Goal: Task Accomplishment & Management: Manage account settings

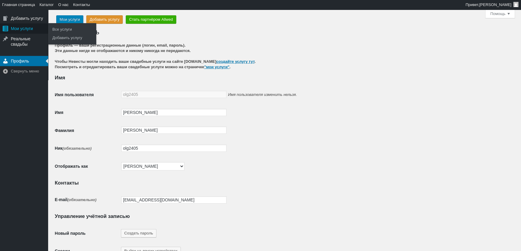
click at [21, 30] on div "Мои услуги" at bounding box center [24, 28] width 48 height 10
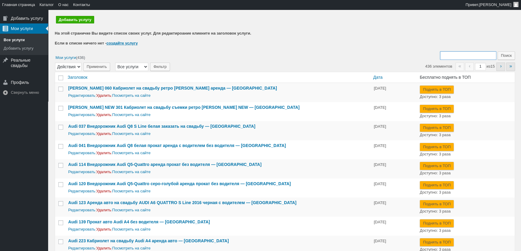
click at [476, 54] on input "Поиск:" at bounding box center [468, 55] width 56 height 8
type input "351"
click at [498, 51] on input "Поиск" at bounding box center [506, 55] width 17 height 8
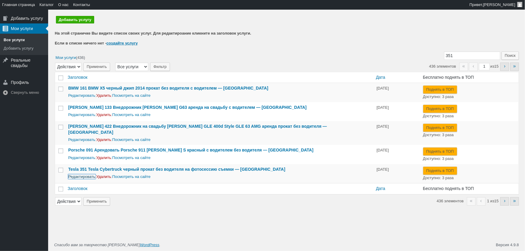
click at [85, 174] on link "Редактировать" at bounding box center [81, 176] width 27 height 5
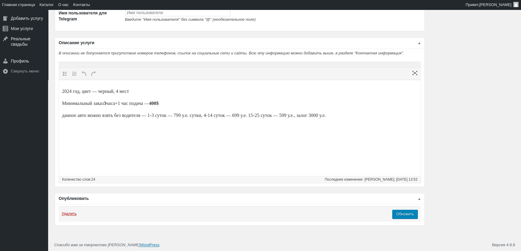
scroll to position [896, 0]
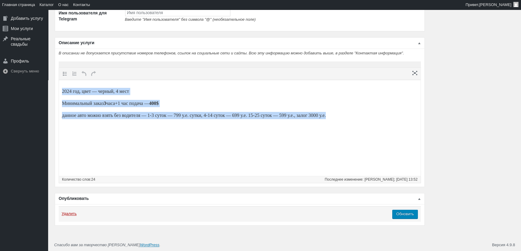
drag, startPoint x: 161, startPoint y: 99, endPoint x: 95, endPoint y: 164, distance: 92.7
click at [59, 84] on html "2024 год, цвет — черный, 4 мест Минимальный заказ 3 часа+1 час подача — 400$ да…" at bounding box center [240, 103] width 362 height 47
paste body
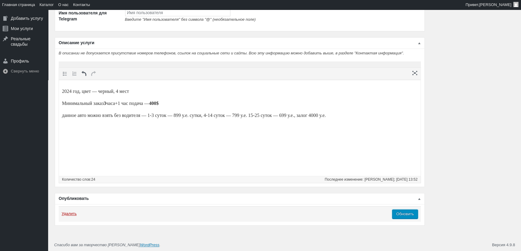
click at [414, 216] on input "Обновить" at bounding box center [405, 214] width 26 height 9
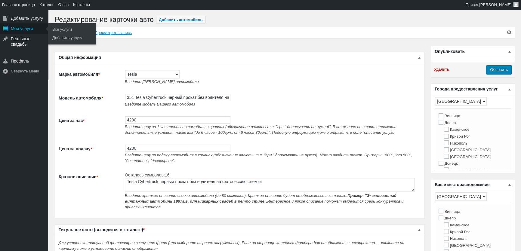
click at [22, 30] on div "Мои услуги" at bounding box center [24, 28] width 48 height 10
